Goal: Find contact information: Find contact information

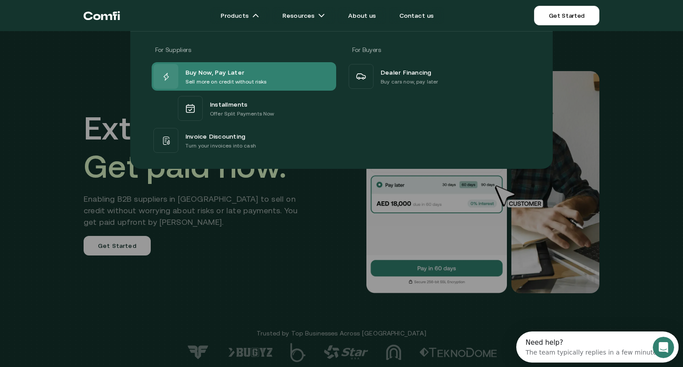
click at [212, 73] on span "Buy Now, Pay Later" at bounding box center [214, 72] width 59 height 11
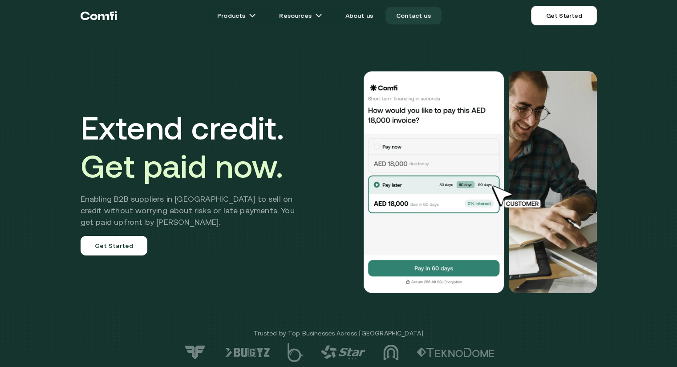
click at [412, 13] on link "Contact us" at bounding box center [413, 16] width 56 height 18
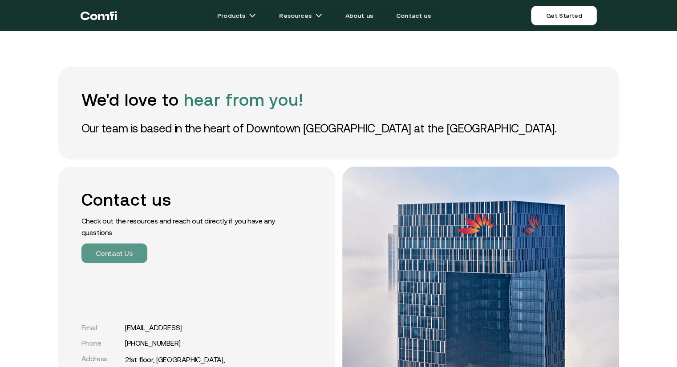
click at [115, 253] on button "Contact Us" at bounding box center [114, 254] width 66 height 20
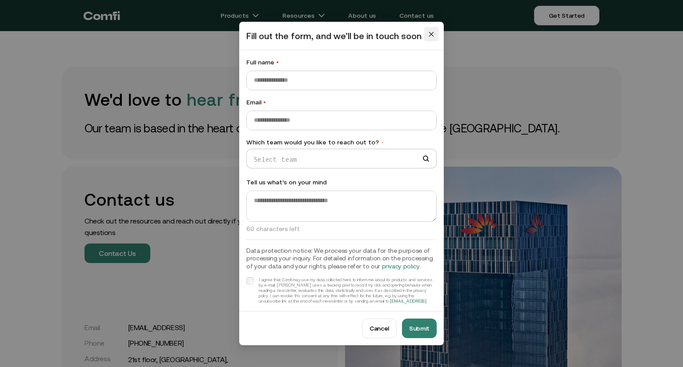
click at [431, 36] on icon "close" at bounding box center [431, 34] width 6 height 6
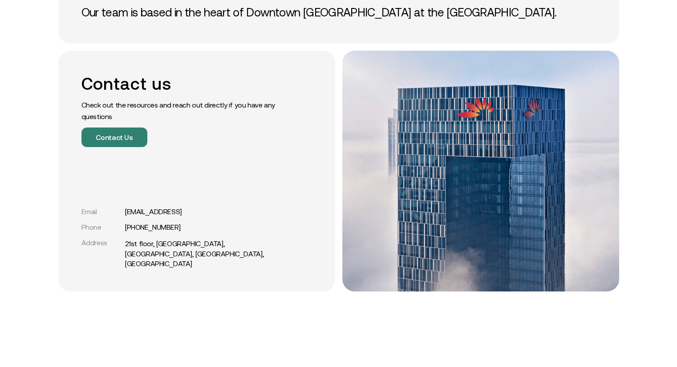
scroll to position [145, 0]
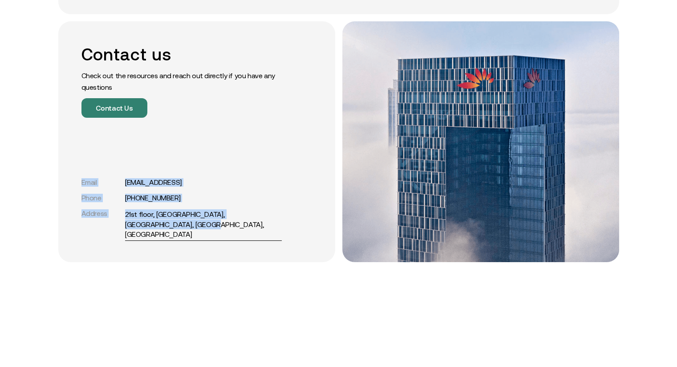
drag, startPoint x: 85, startPoint y: 190, endPoint x: 233, endPoint y: 235, distance: 154.4
click at [233, 235] on div "Email support@comfi.ai Phone +971 54 247 0392 Address 21st floor, Mashreq Bank …" at bounding box center [181, 208] width 200 height 61
copy div "Email support@comfi.ai Phone +971 54 247 0392 Address 21st floor, Mashreq Bank …"
